Goal: Task Accomplishment & Management: Manage account settings

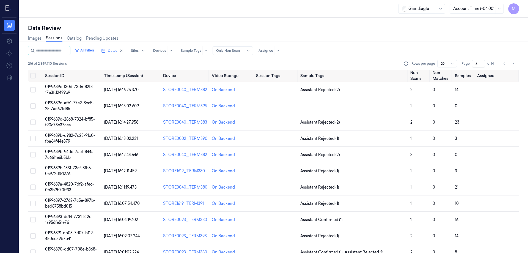
click at [438, 43] on div "Images Sessions Catalog Pending Updates" at bounding box center [274, 39] width 492 height 14
click at [33, 73] on button "Select all" at bounding box center [33, 76] width 6 height 6
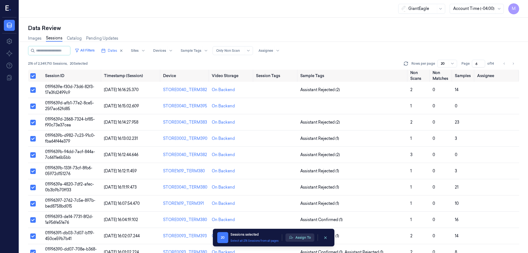
click at [298, 238] on button "Assign To" at bounding box center [300, 237] width 29 height 8
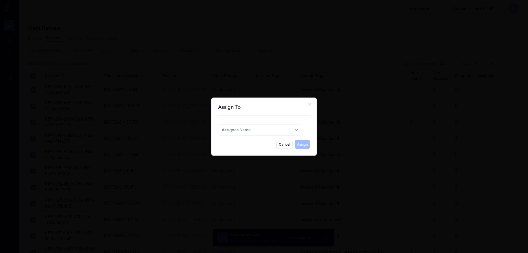
click at [255, 130] on div at bounding box center [257, 130] width 70 height 6
type input "SHA"
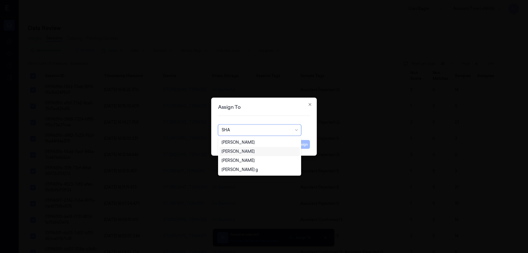
click at [255, 153] on div "[PERSON_NAME]" at bounding box center [238, 152] width 33 height 6
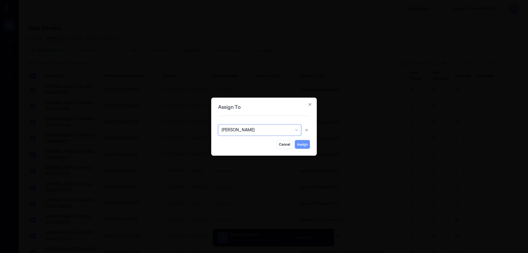
click at [304, 145] on button "Assign" at bounding box center [302, 144] width 15 height 9
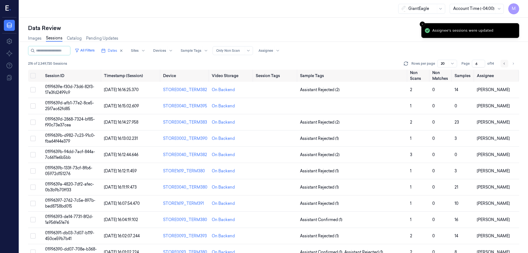
click at [503, 64] on icon "Go to previous page" at bounding box center [504, 63] width 3 height 4
type input "5"
